Goal: Task Accomplishment & Management: Use online tool/utility

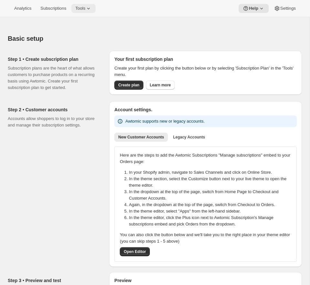
click at [85, 10] on span "Tools" at bounding box center [80, 8] width 10 height 5
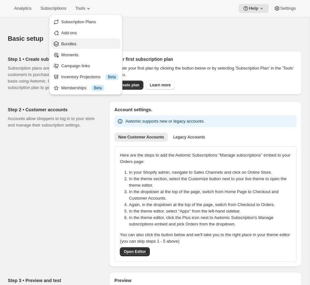
drag, startPoint x: 78, startPoint y: 36, endPoint x: 74, endPoint y: 43, distance: 7.8
click at [74, 43] on ul "Subscription Plans Add-ons Bundles Moments Campaign links Inventory Projections…" at bounding box center [85, 54] width 69 height 76
click at [74, 43] on span "Bundles" at bounding box center [68, 43] width 15 height 5
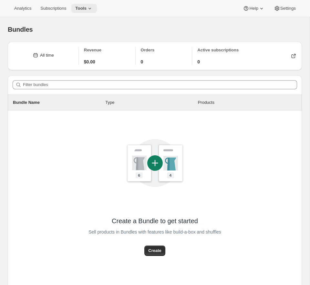
click at [80, 7] on span "Tools" at bounding box center [80, 8] width 11 height 5
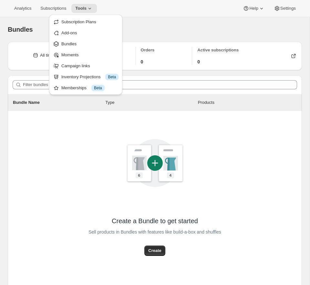
click at [172, 119] on div "Create a Bundle to get started Sell products in Bundles with features like buil…" at bounding box center [155, 202] width 294 height 182
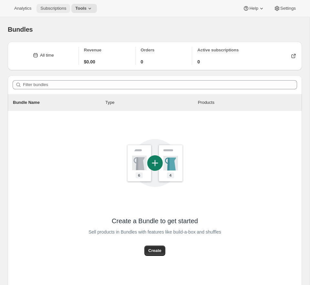
click at [59, 9] on span "Subscriptions" at bounding box center [53, 8] width 26 height 5
